Goal: Information Seeking & Learning: Learn about a topic

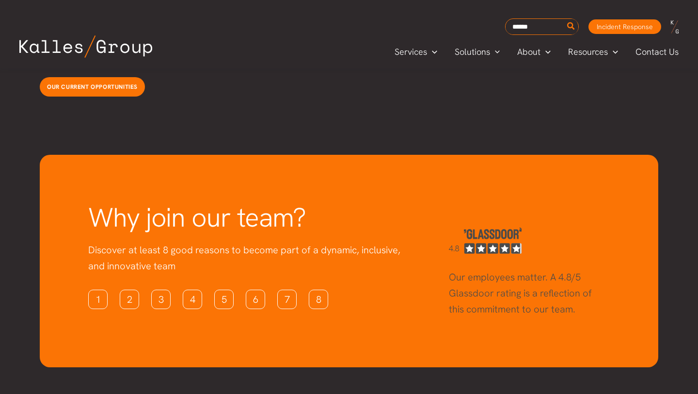
scroll to position [2655, 0]
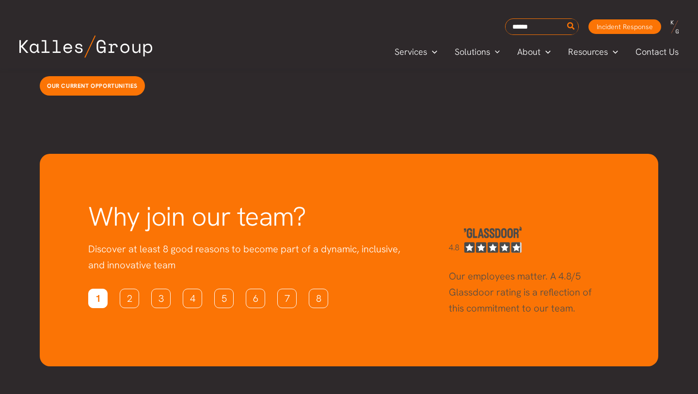
click at [93, 288] on link "1" at bounding box center [97, 297] width 19 height 19
click at [137, 288] on link "2" at bounding box center [129, 297] width 19 height 19
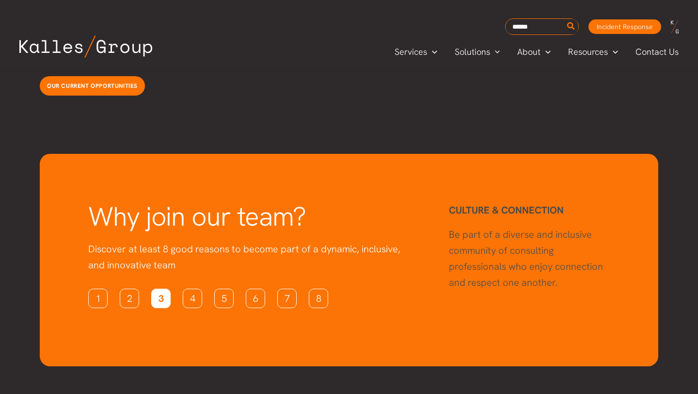
click at [168, 288] on link "3" at bounding box center [160, 297] width 19 height 19
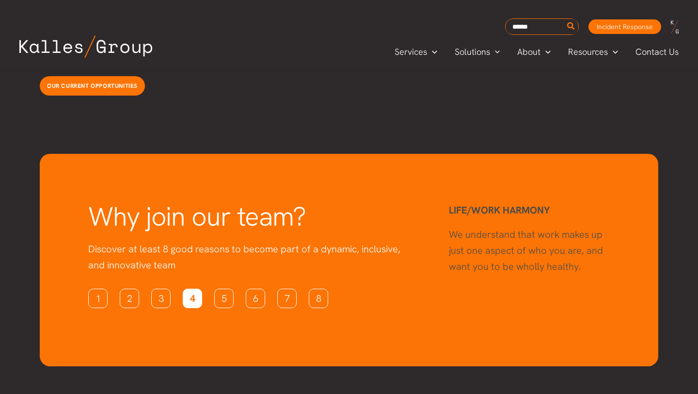
click at [191, 288] on link "4" at bounding box center [192, 297] width 19 height 19
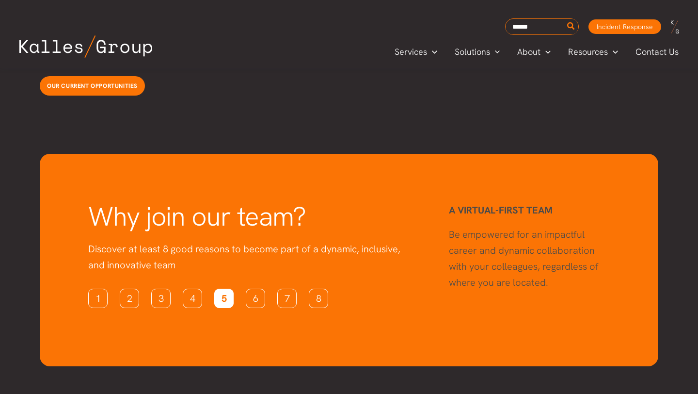
click at [228, 288] on link "5" at bounding box center [223, 297] width 19 height 19
click at [248, 288] on link "6" at bounding box center [255, 297] width 19 height 19
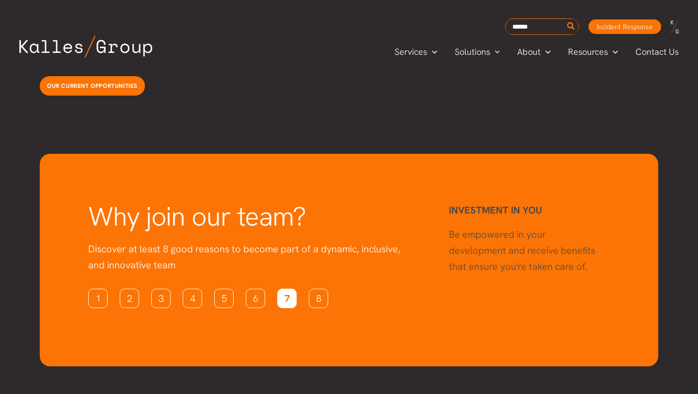
click at [281, 288] on link "7" at bounding box center [286, 297] width 19 height 19
click at [316, 288] on link "8" at bounding box center [318, 297] width 19 height 19
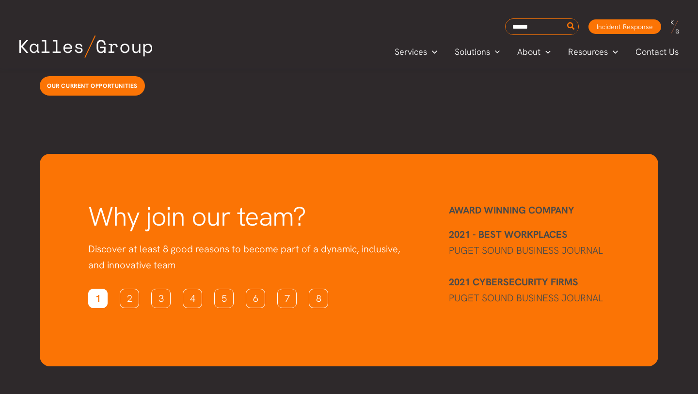
click at [103, 288] on link "1" at bounding box center [97, 297] width 19 height 19
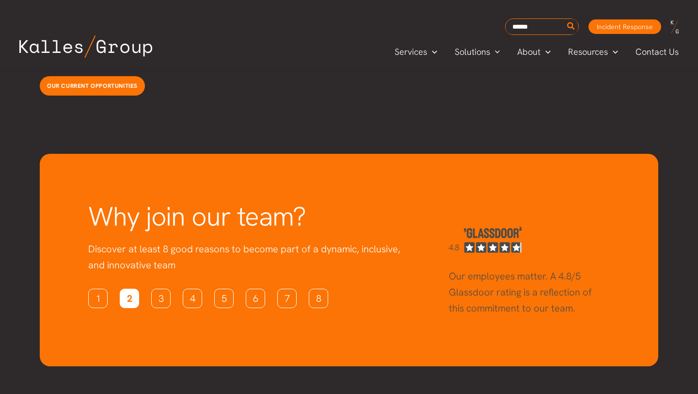
click at [127, 288] on link "2" at bounding box center [129, 297] width 19 height 19
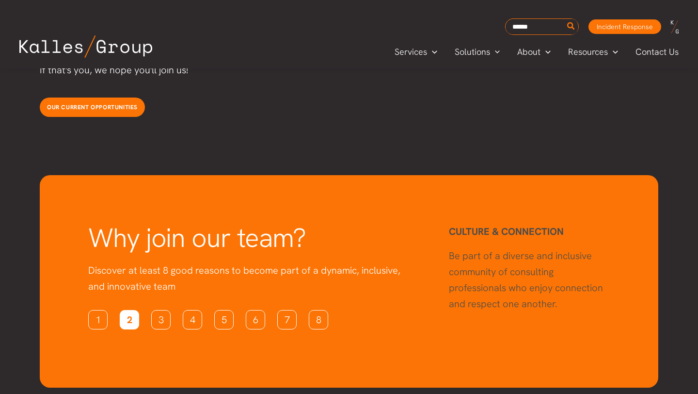
scroll to position [2612, 0]
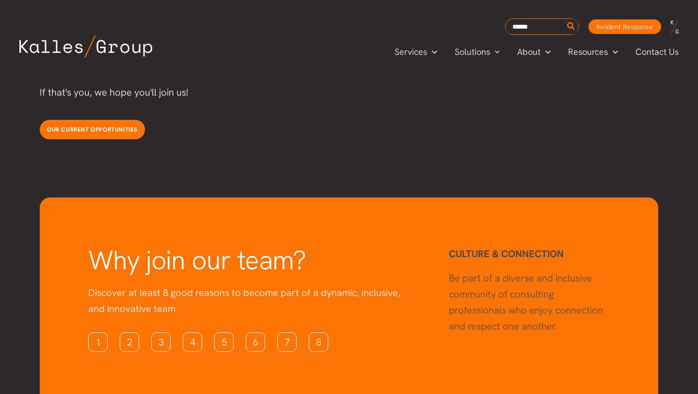
click at [309, 316] on div "Why join our team? Discover at least 8 good reasons to become part of a dynamic…" at bounding box center [268, 303] width 361 height 115
click at [327, 332] on link "8" at bounding box center [318, 341] width 19 height 19
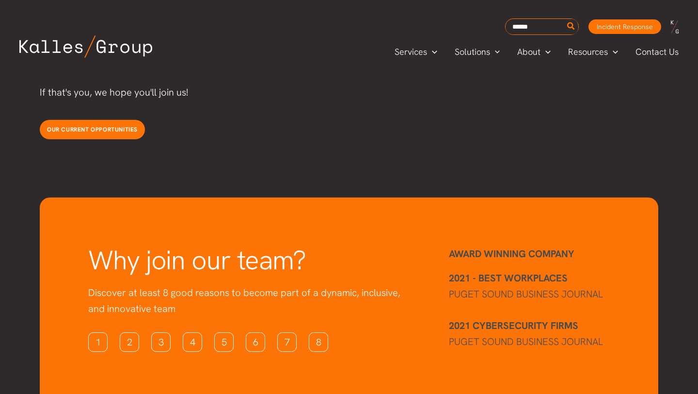
click at [526, 319] on strong "2021 CYBERSECURITY FIRMS" at bounding box center [513, 325] width 129 height 13
click at [222, 332] on link "5" at bounding box center [223, 341] width 19 height 19
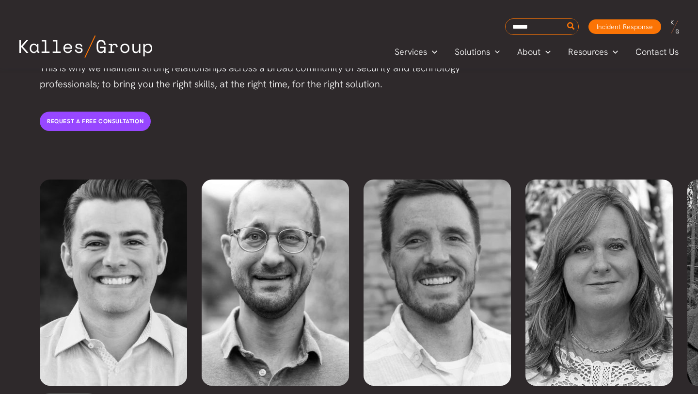
scroll to position [2102, 0]
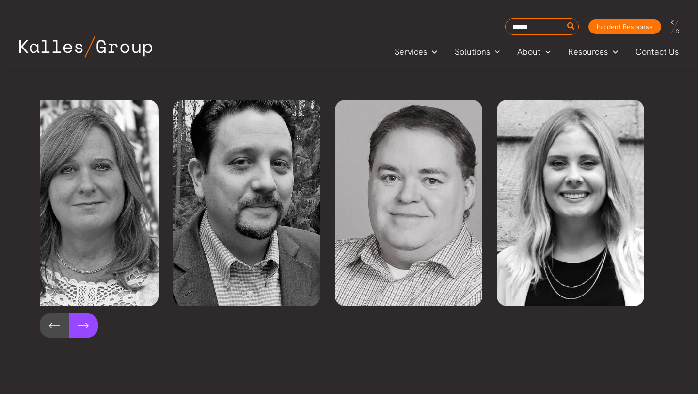
scroll to position [2163, 0]
